Goal: Information Seeking & Learning: Learn about a topic

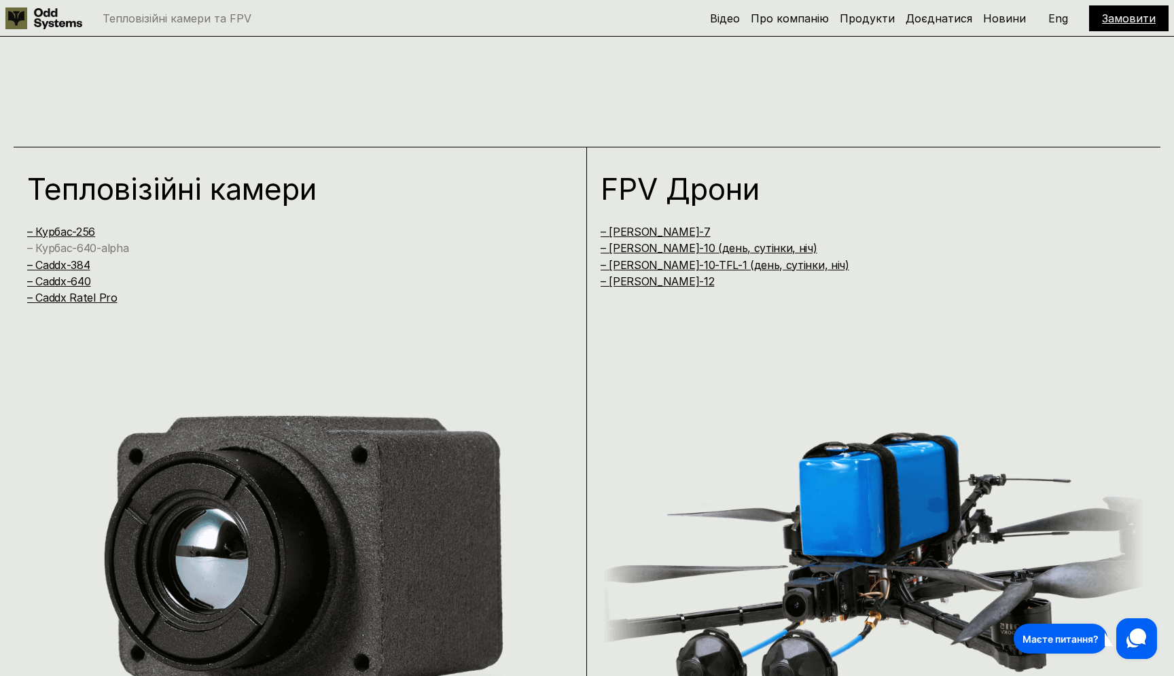
click at [107, 245] on link "– Курбас-640-alpha" at bounding box center [77, 248] width 101 height 14
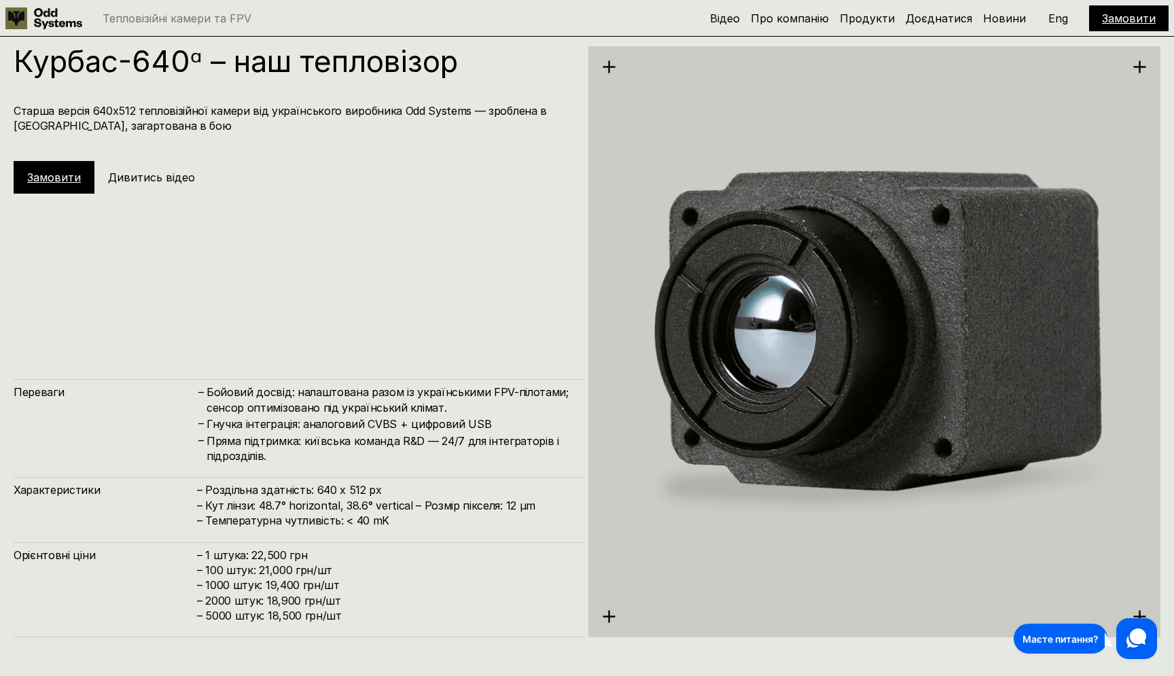
scroll to position [2699, 0]
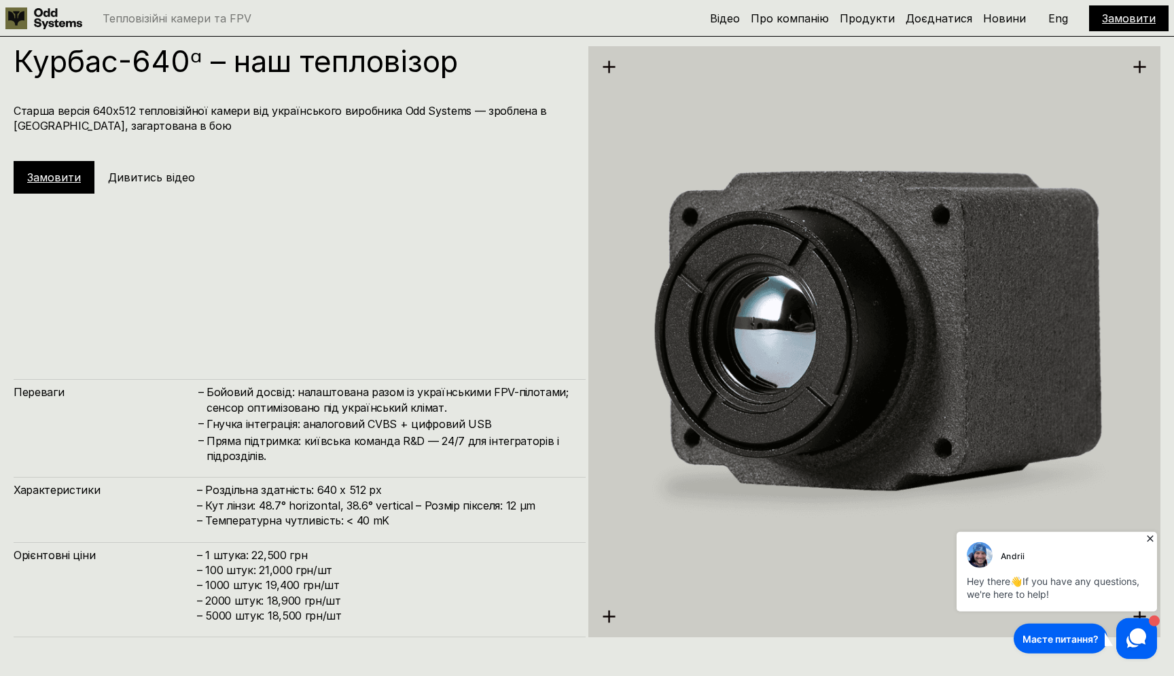
click at [314, 421] on h4 "Гнучка інтеграція: аналоговий CVBS + цифровий USB" at bounding box center [390, 424] width 366 height 15
click at [334, 446] on h4 "Пряма підтримка: київська команда R&D — 24/7 для інтеграторів і підрозділів." at bounding box center [390, 449] width 366 height 31
drag, startPoint x: 336, startPoint y: 457, endPoint x: 328, endPoint y: 441, distance: 18.2
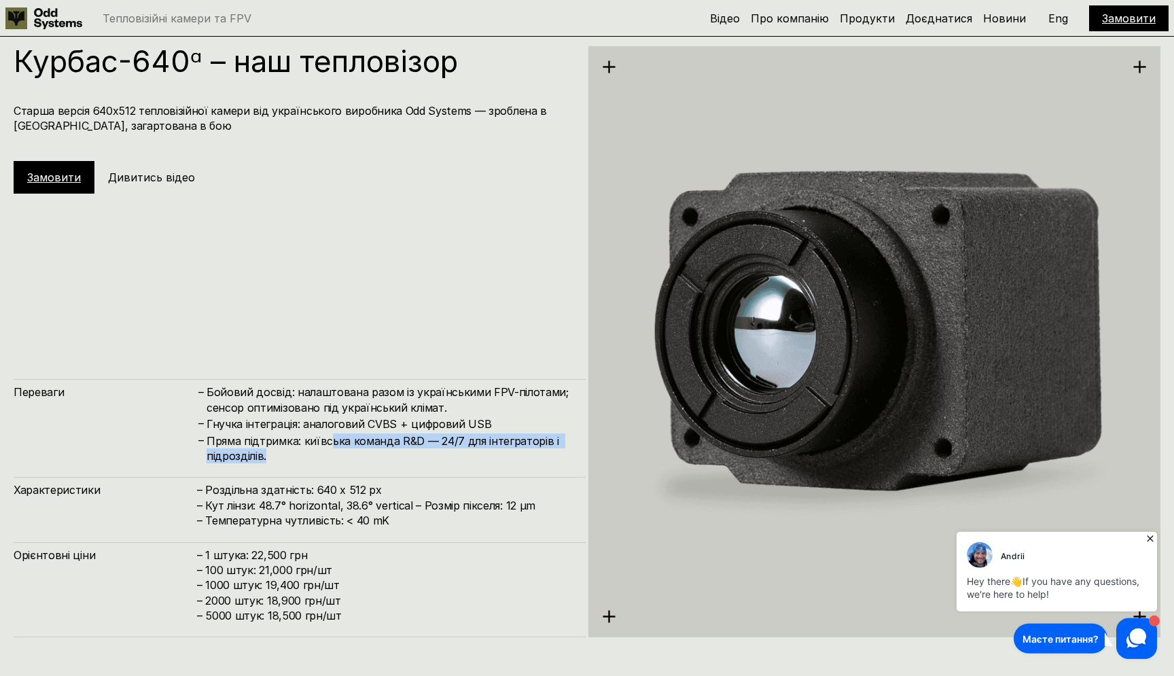
click at [328, 441] on h4 "Пряма підтримка: київська команда R&D — 24/7 для інтеграторів і підрозділів." at bounding box center [390, 449] width 366 height 31
click at [335, 455] on h4 "Пряма підтримка: київська команда R&D — 24/7 для інтеграторів і підрозділів." at bounding box center [390, 449] width 366 height 31
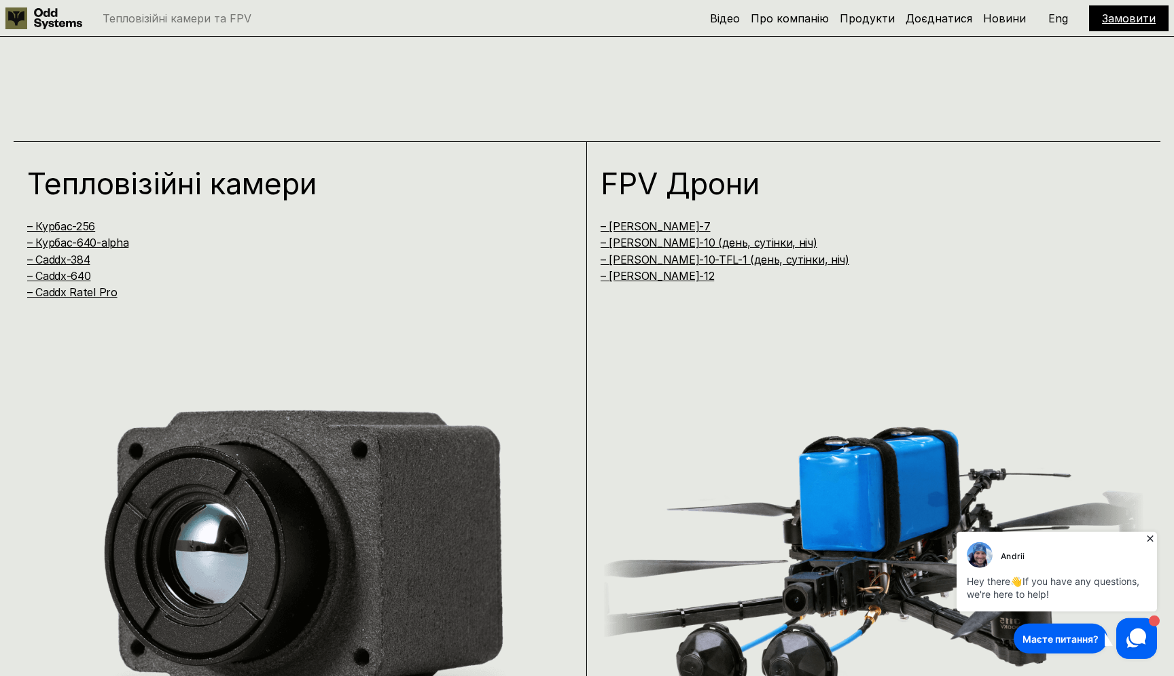
scroll to position [1215, 0]
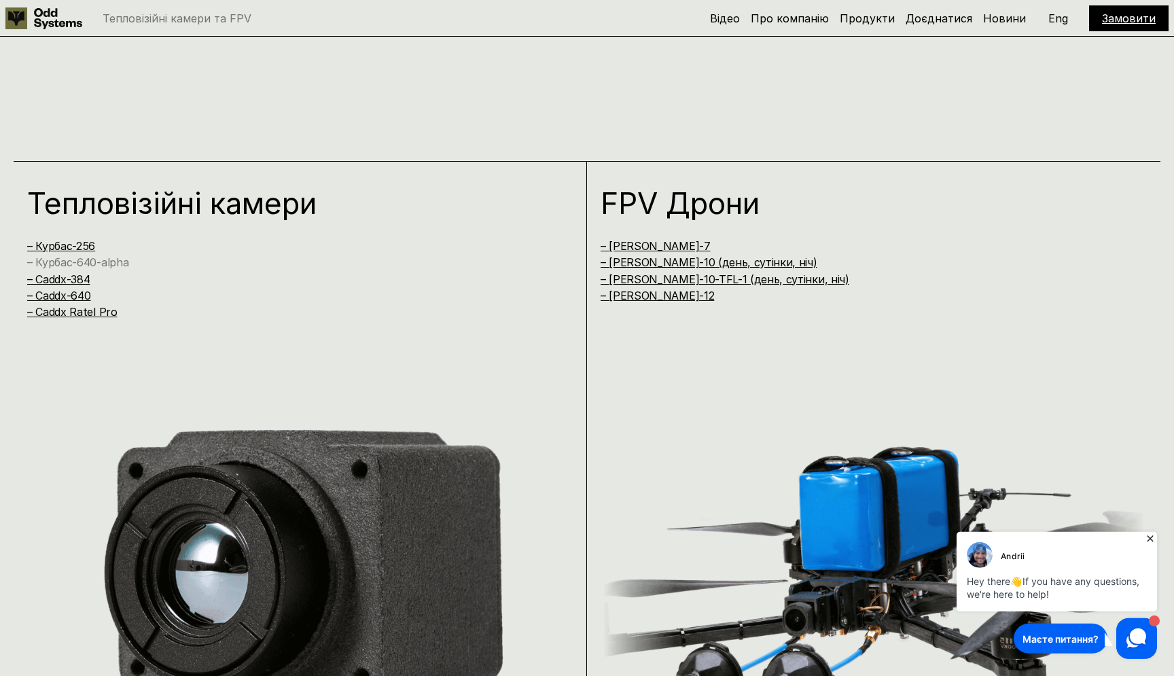
click at [82, 255] on link "– Курбас-640-alpha" at bounding box center [77, 262] width 101 height 14
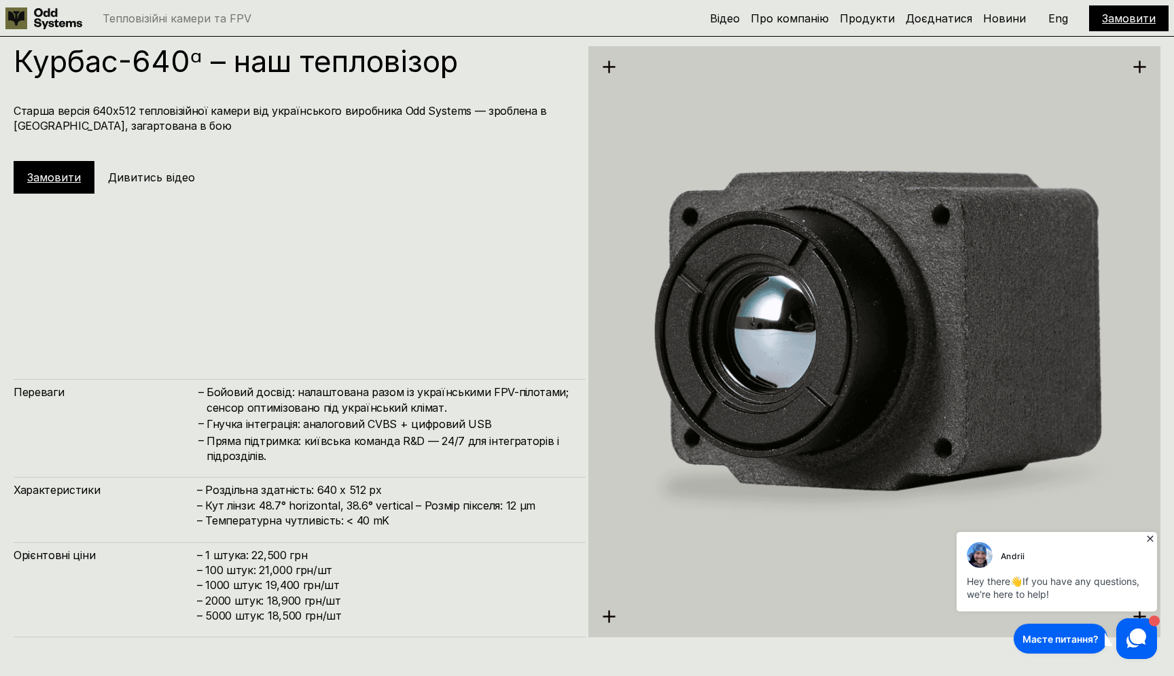
scroll to position [2699, 0]
click at [603, 65] on icon at bounding box center [609, 67] width 14 height 14
click at [612, 65] on use at bounding box center [609, 66] width 12 height 12
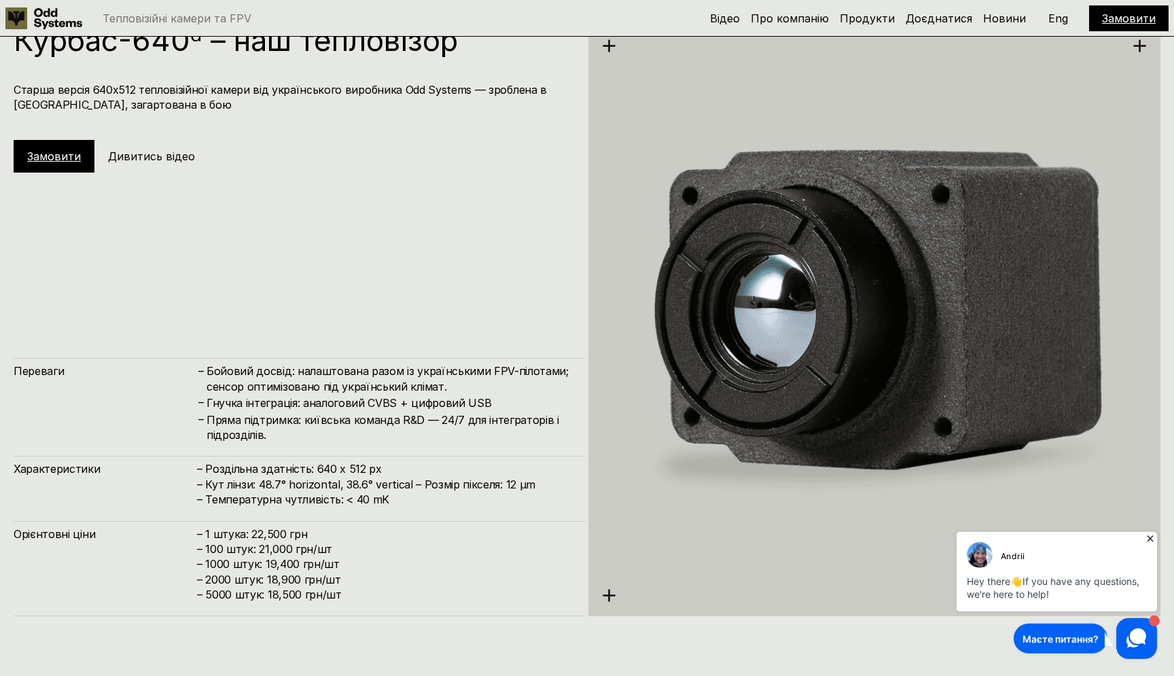
scroll to position [2730, 0]
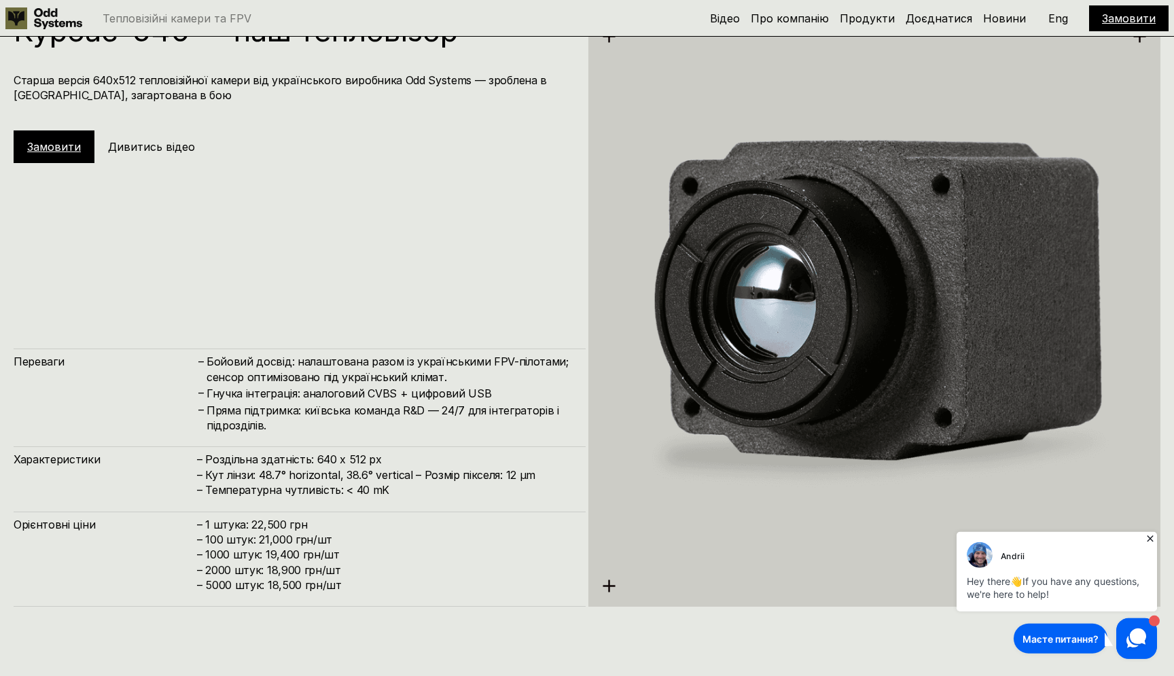
click at [530, 484] on h4 "– Роздільна здатність: 640 x 512 px – Кут лінзи: 48.7° horizontal, 38.6° vertic…" at bounding box center [384, 475] width 375 height 46
click at [536, 506] on div "Переваги – Бойовий досвід: налаштована разом із українськими FPV-пілотами; сенс…" at bounding box center [300, 478] width 572 height 258
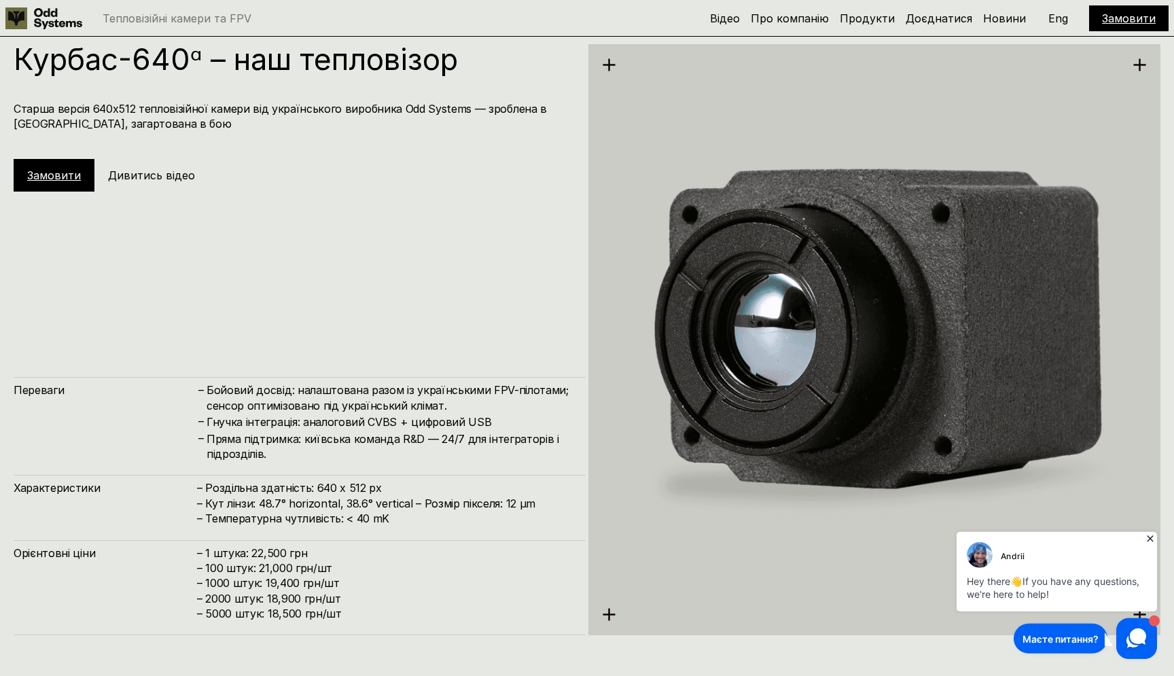
scroll to position [2707, 0]
